Goal: Task Accomplishment & Management: Complete application form

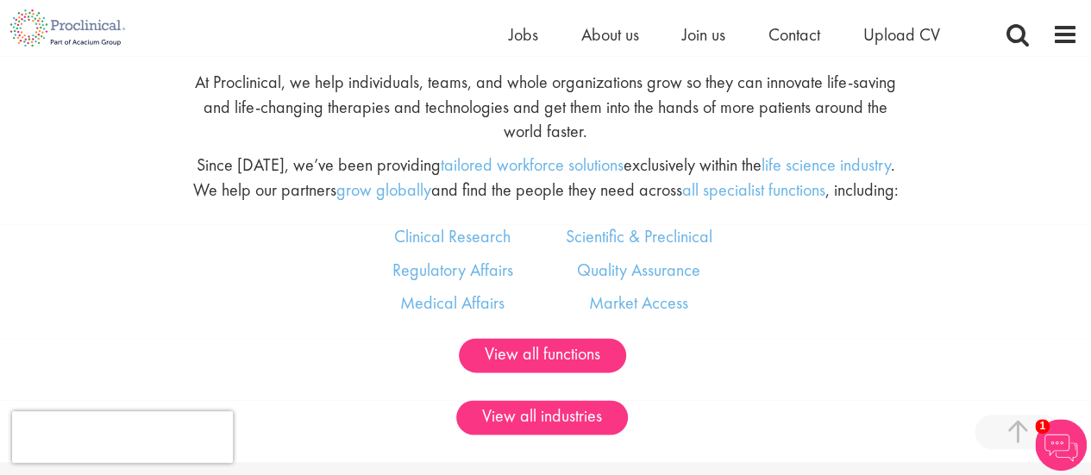
scroll to position [892, 0]
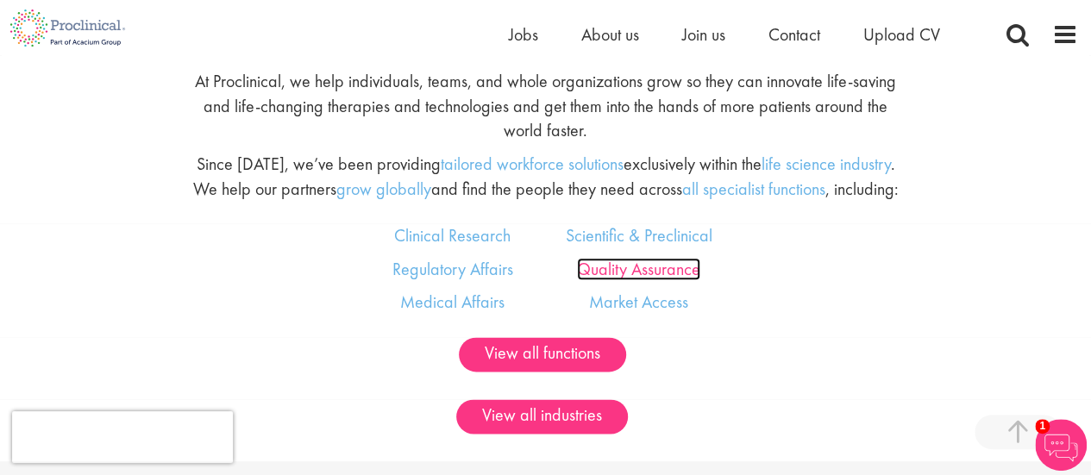
click at [650, 272] on link "Quality Assurance" at bounding box center [638, 269] width 123 height 22
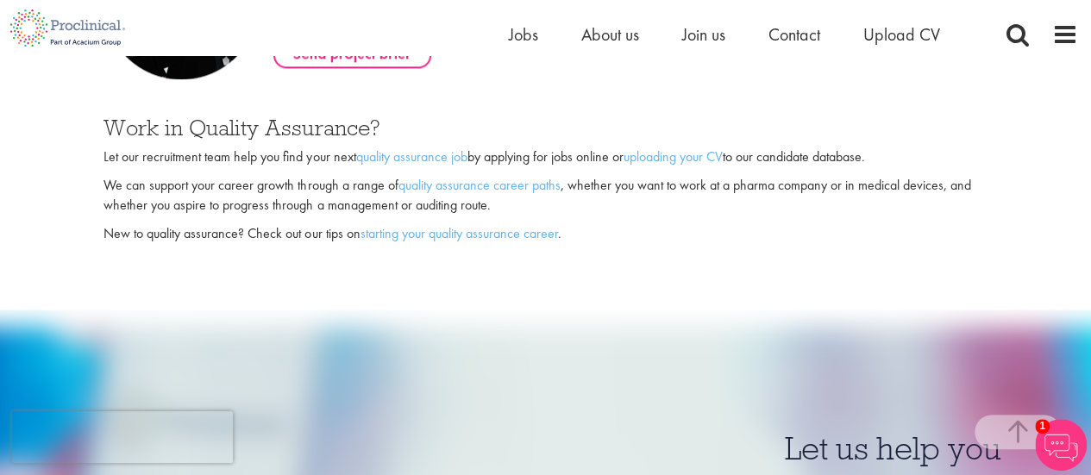
scroll to position [1117, 0]
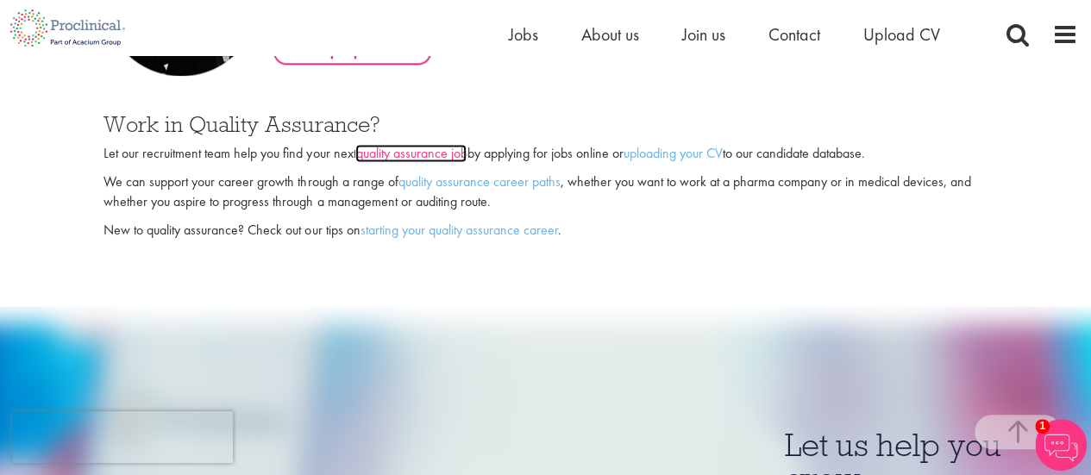
click at [390, 156] on link "quality assurance job" at bounding box center [410, 153] width 111 height 18
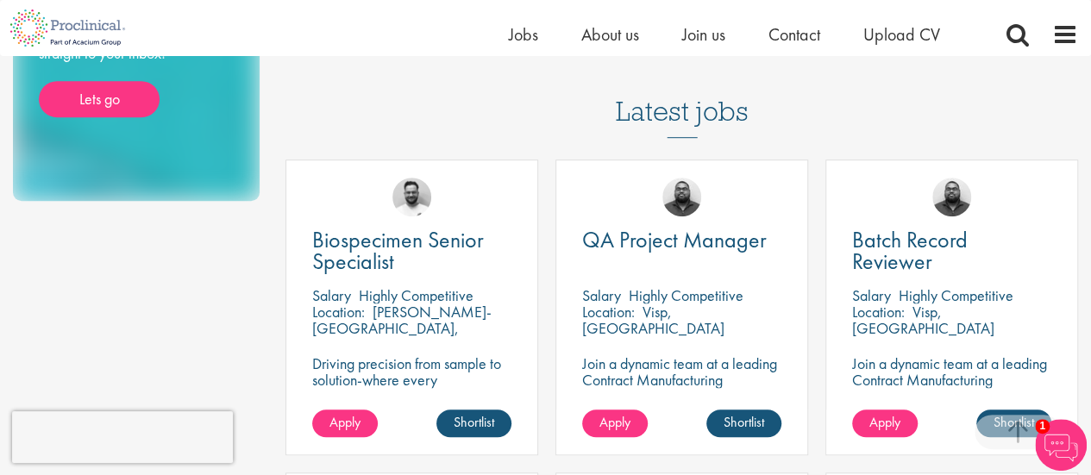
scroll to position [466, 0]
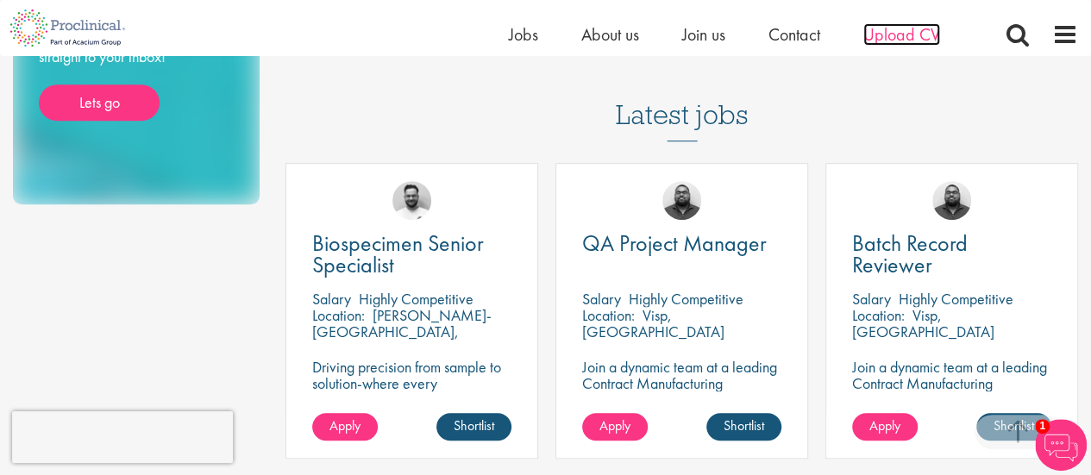
click at [915, 29] on span "Upload CV" at bounding box center [901, 34] width 77 height 22
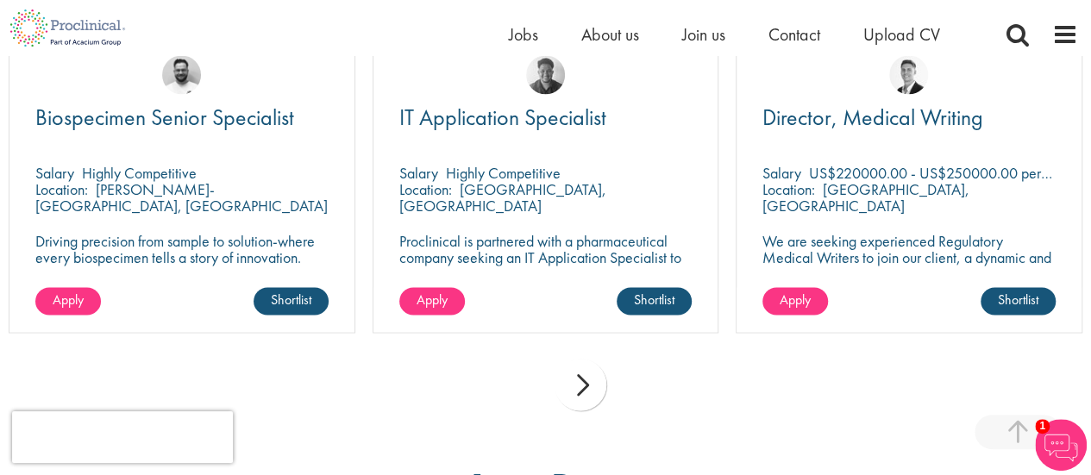
scroll to position [1280, 0]
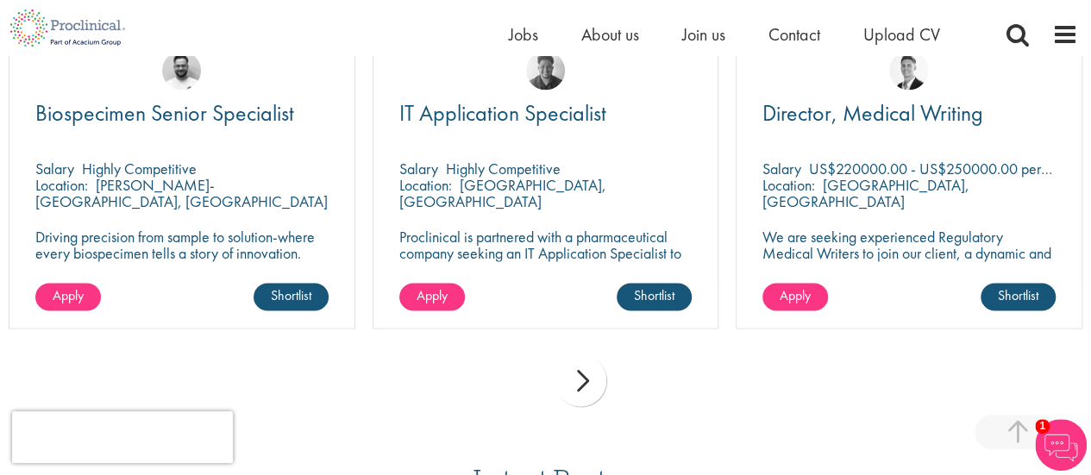
click at [583, 377] on div "next" at bounding box center [580, 380] width 52 height 52
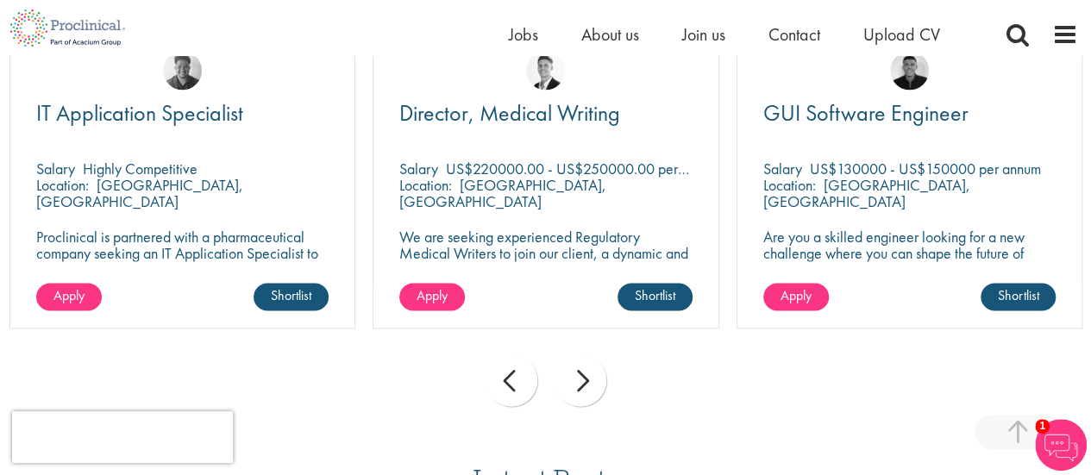
click at [591, 383] on div "next" at bounding box center [580, 380] width 52 height 52
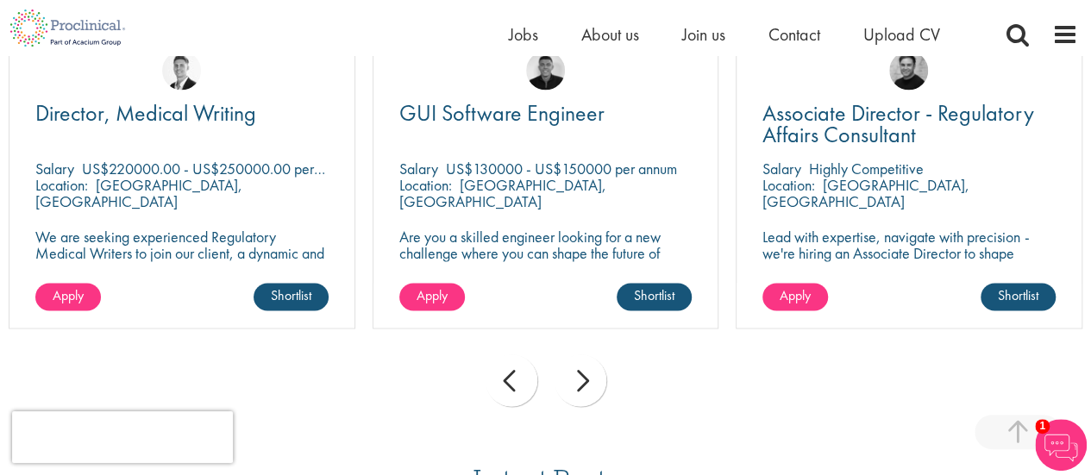
click at [599, 379] on div "next" at bounding box center [580, 380] width 52 height 52
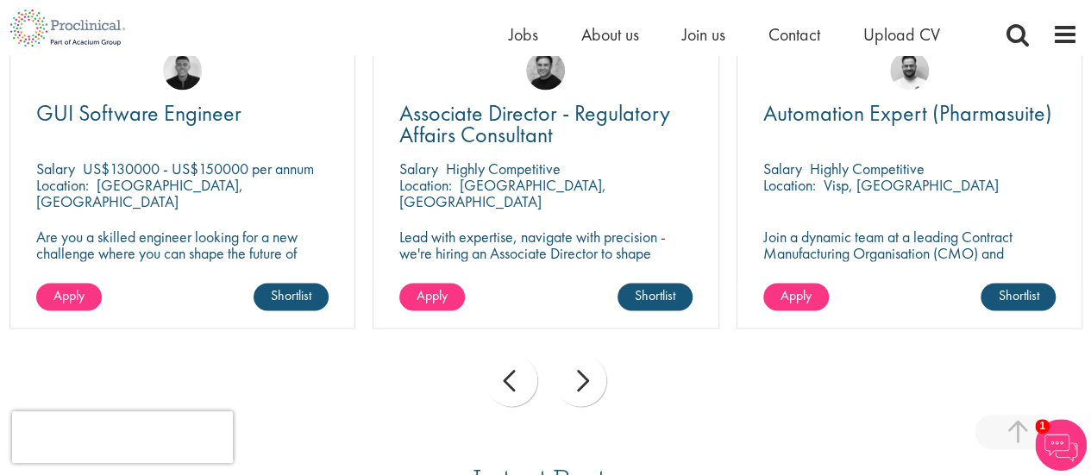
click at [598, 384] on div "next" at bounding box center [580, 380] width 52 height 52
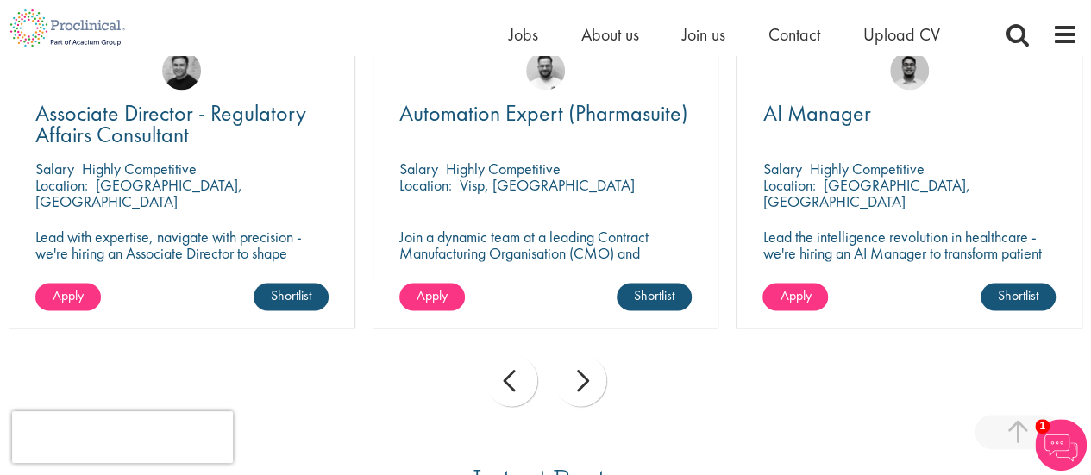
click at [602, 384] on div "next" at bounding box center [580, 380] width 52 height 52
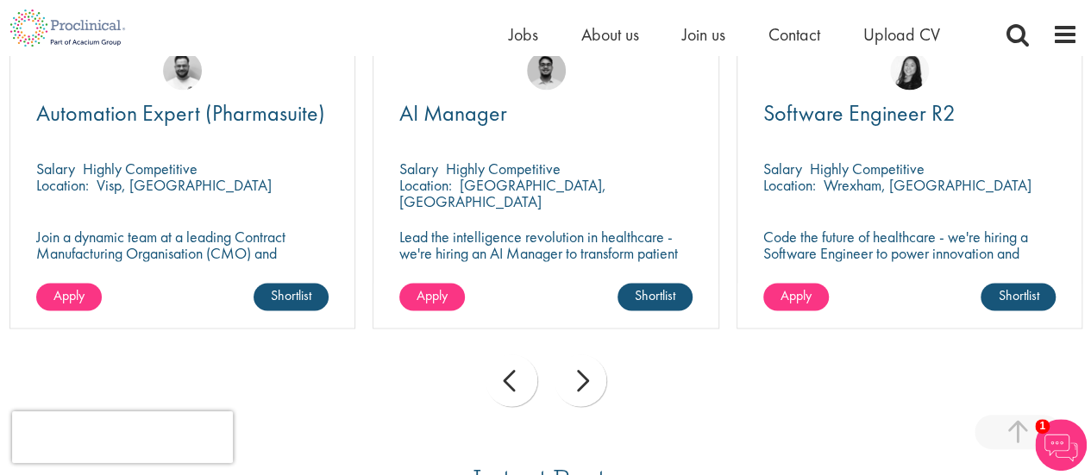
click at [601, 376] on div "next" at bounding box center [580, 380] width 52 height 52
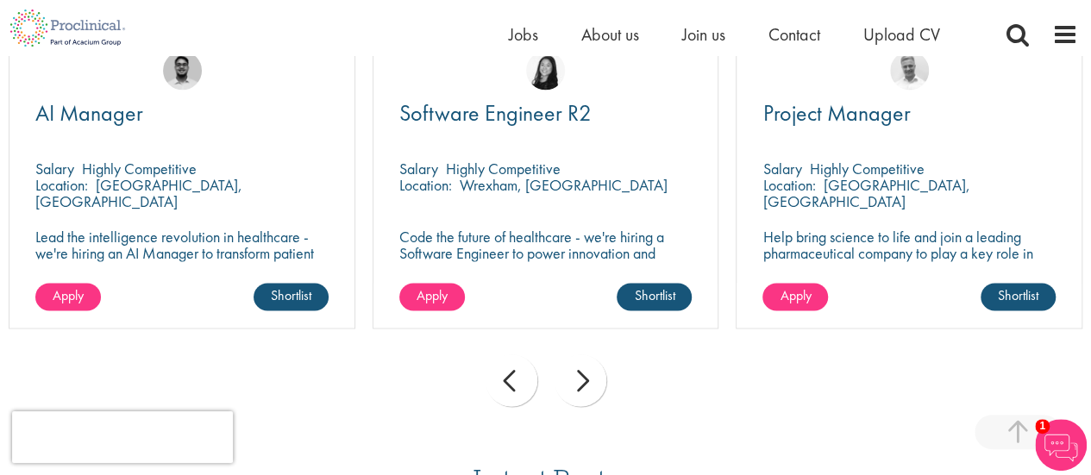
click at [598, 379] on div "next" at bounding box center [580, 380] width 52 height 52
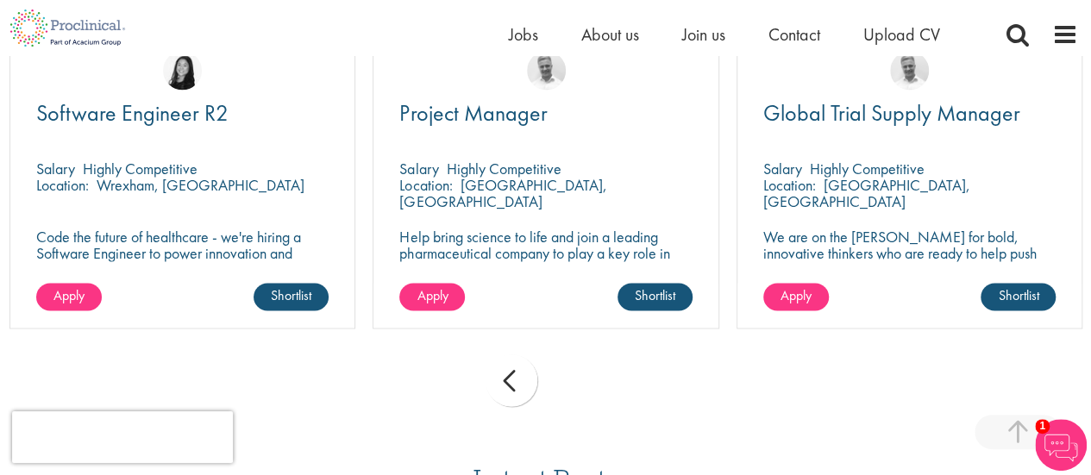
click at [595, 382] on div "prev next" at bounding box center [545, 383] width 1091 height 75
